Goal: Information Seeking & Learning: Learn about a topic

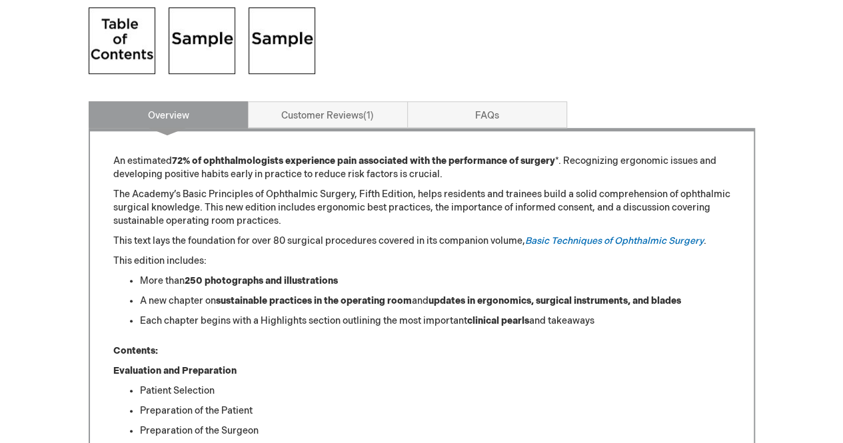
scroll to position [553, 0]
click at [307, 245] on p "This text lays the foundation for over 80 surgical procedures covered in its co…" at bounding box center [421, 241] width 617 height 13
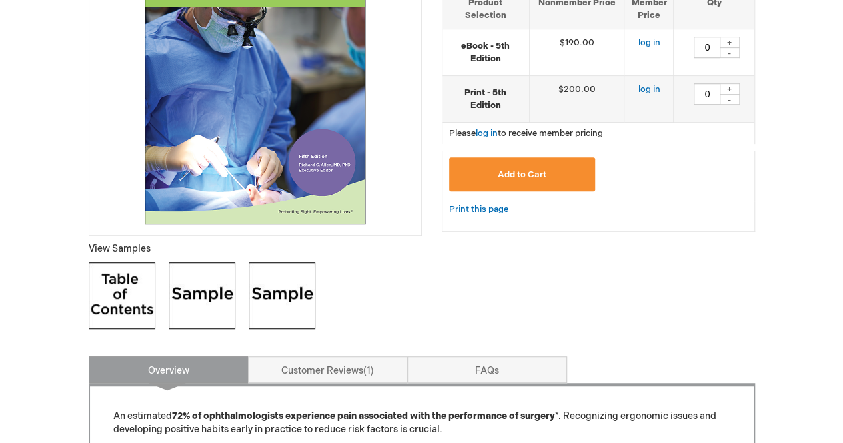
scroll to position [0, 0]
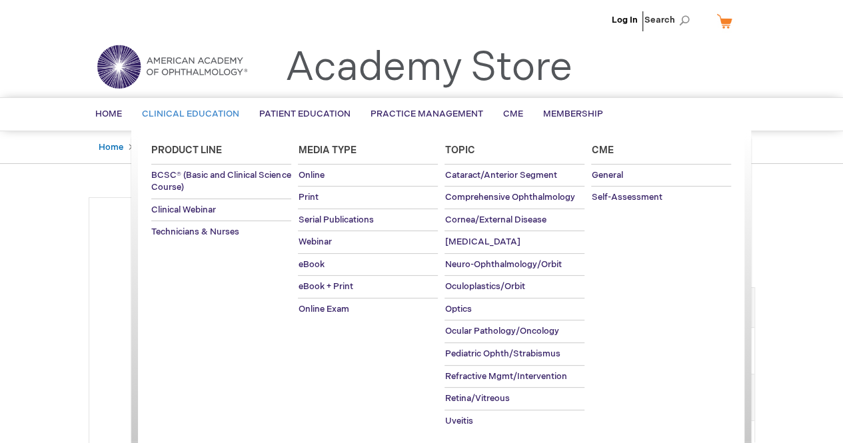
click at [163, 111] on span "Clinical Education" at bounding box center [190, 114] width 97 height 11
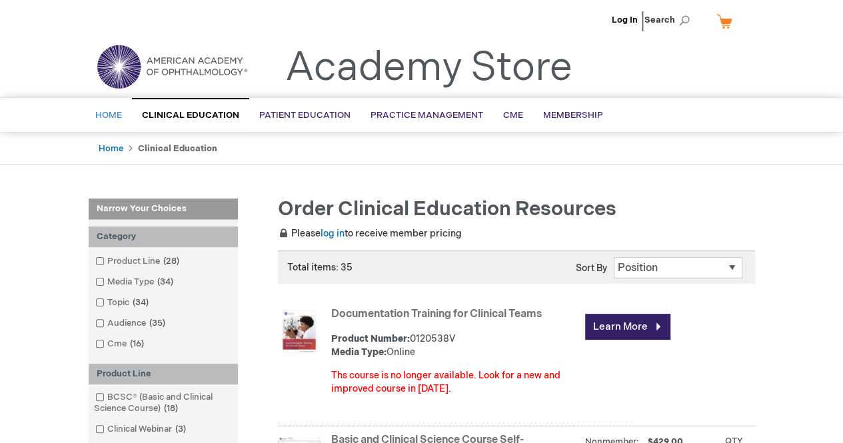
click at [106, 117] on span "Home" at bounding box center [108, 115] width 27 height 11
click at [119, 114] on span "Home" at bounding box center [108, 115] width 27 height 11
